Goal: Use online tool/utility: Utilize a website feature to perform a specific function

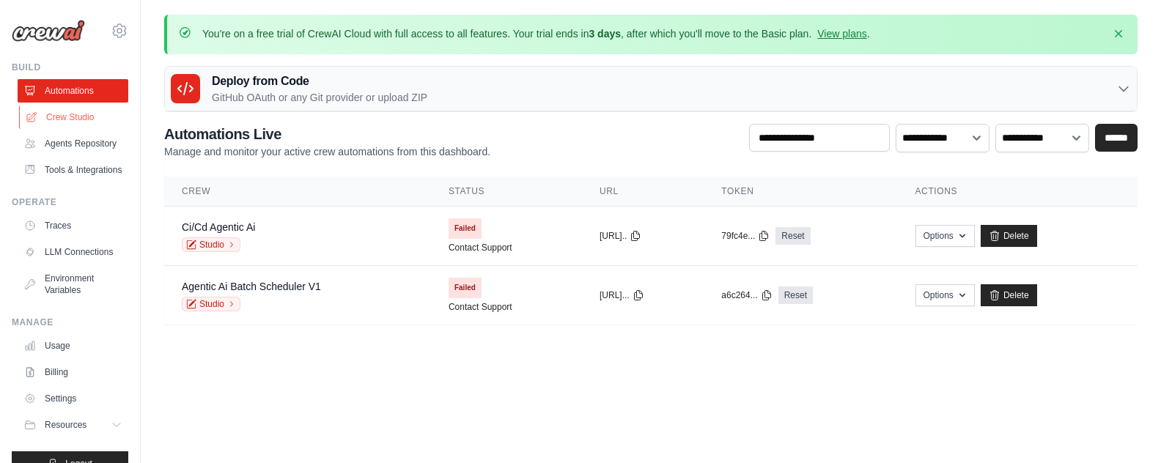
click at [83, 119] on link "Crew Studio" at bounding box center [74, 117] width 111 height 23
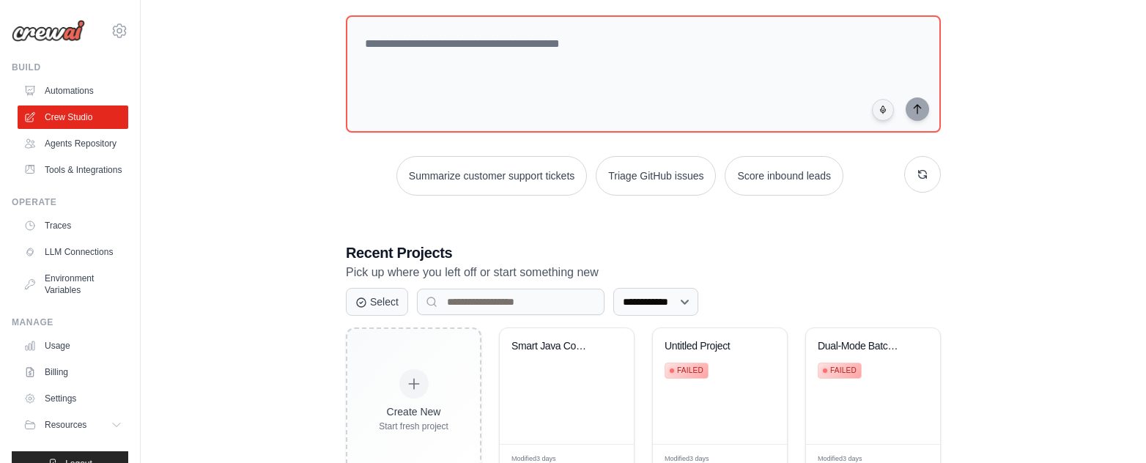
scroll to position [180, 0]
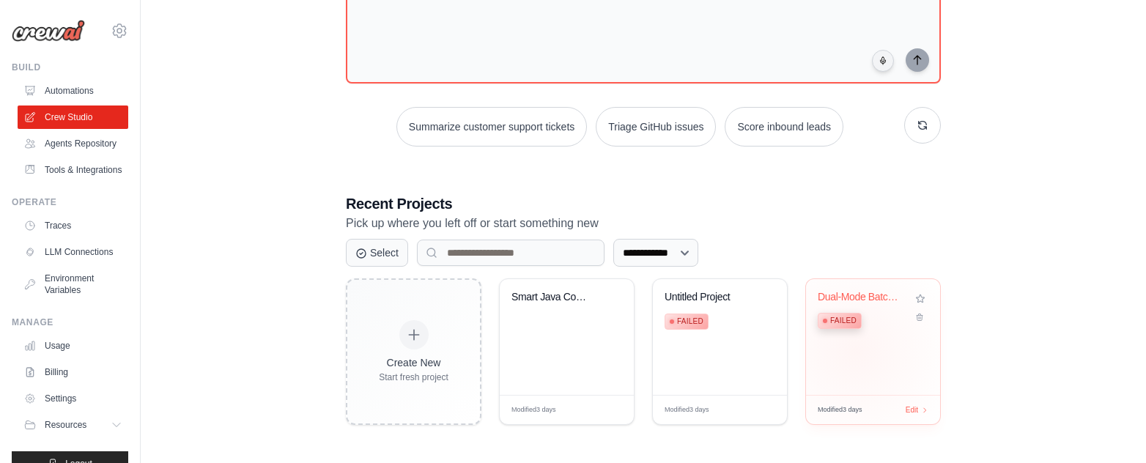
click at [857, 350] on div "Dual-Mode Batch Scheduler (Sequenti... Failed" at bounding box center [873, 337] width 134 height 116
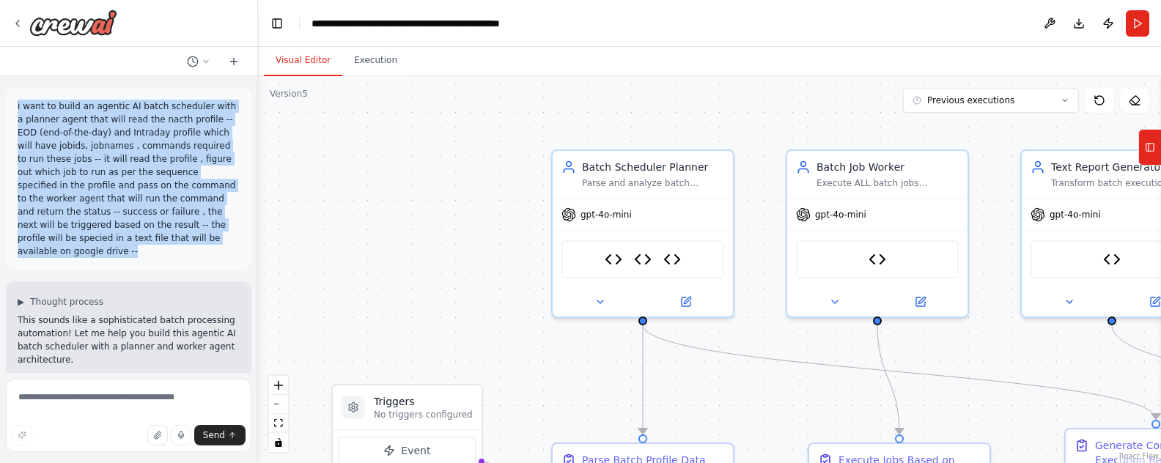
drag, startPoint x: 15, startPoint y: 106, endPoint x: 129, endPoint y: 243, distance: 178.5
click at [129, 243] on div "i want to build an agentic AI batch scheduler with a planner agent that will re…" at bounding box center [128, 179] width 245 height 182
copy p "i want to build an agentic AI batch scheduler with a planner agent that will re…"
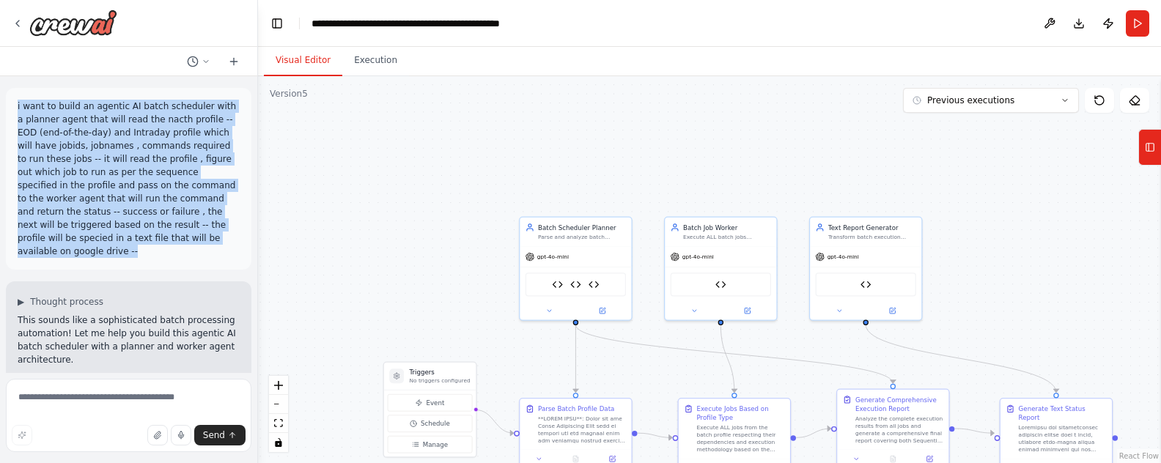
click at [373, 230] on div ".deletable-edge-delete-btn { width: 20px; height: 20px; border: 0px solid #ffff…" at bounding box center [709, 269] width 903 height 387
click at [583, 240] on div "Batch Scheduler Planner Parse and analyze batch profiles supporting both Sequen…" at bounding box center [574, 229] width 111 height 29
click at [579, 256] on div "gpt-4o-mini" at bounding box center [574, 255] width 111 height 20
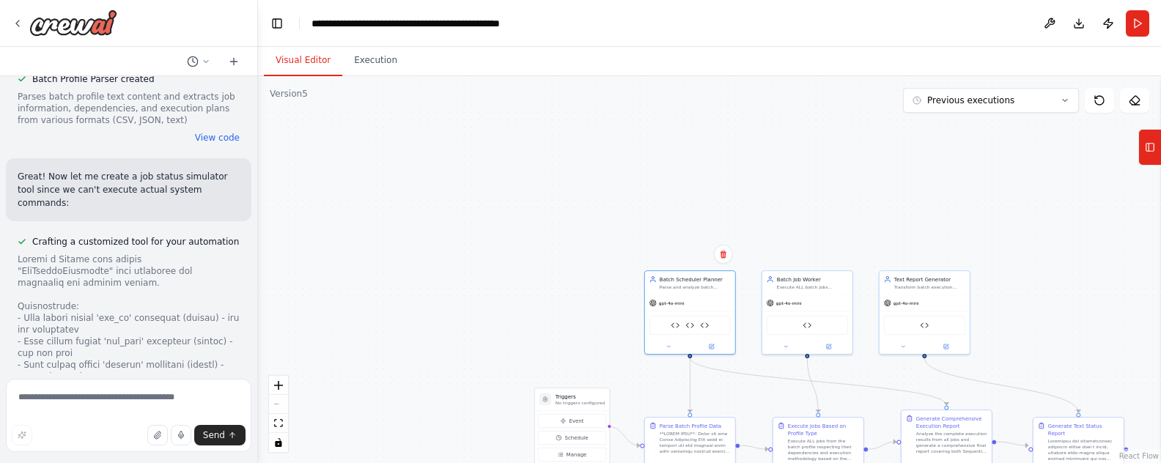
scroll to position [3019, 0]
